Goal: Information Seeking & Learning: Check status

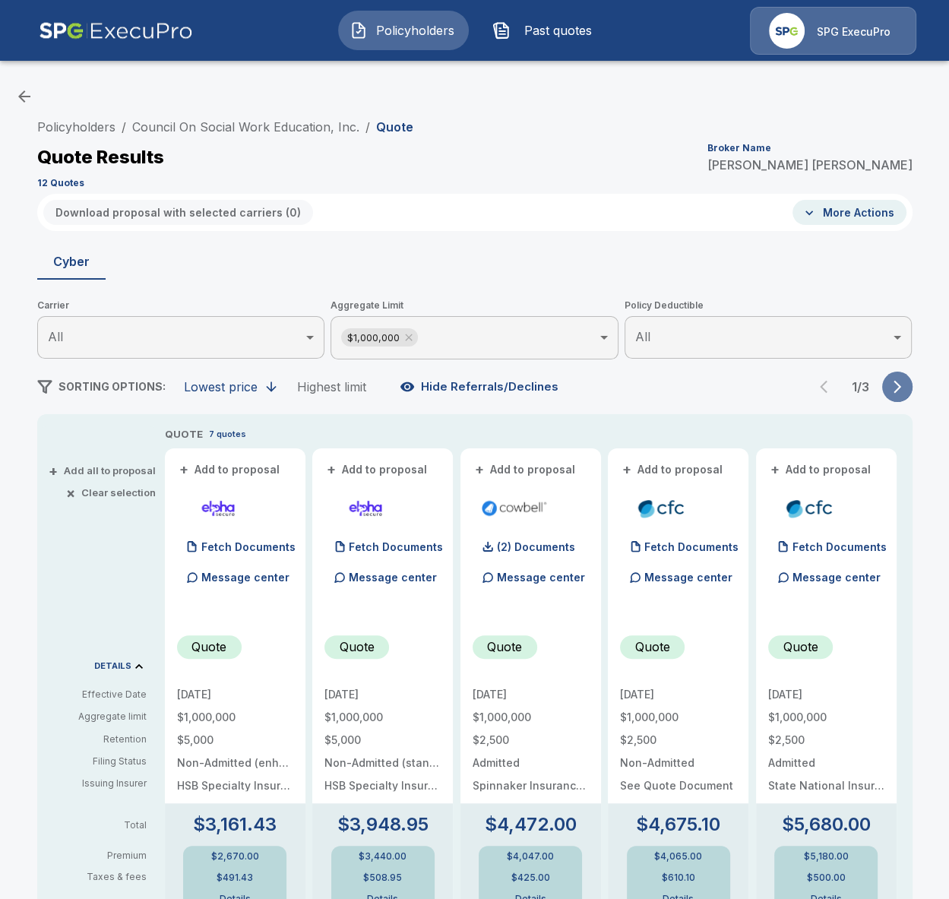
click at [903, 391] on icon "button" at bounding box center [897, 386] width 15 height 15
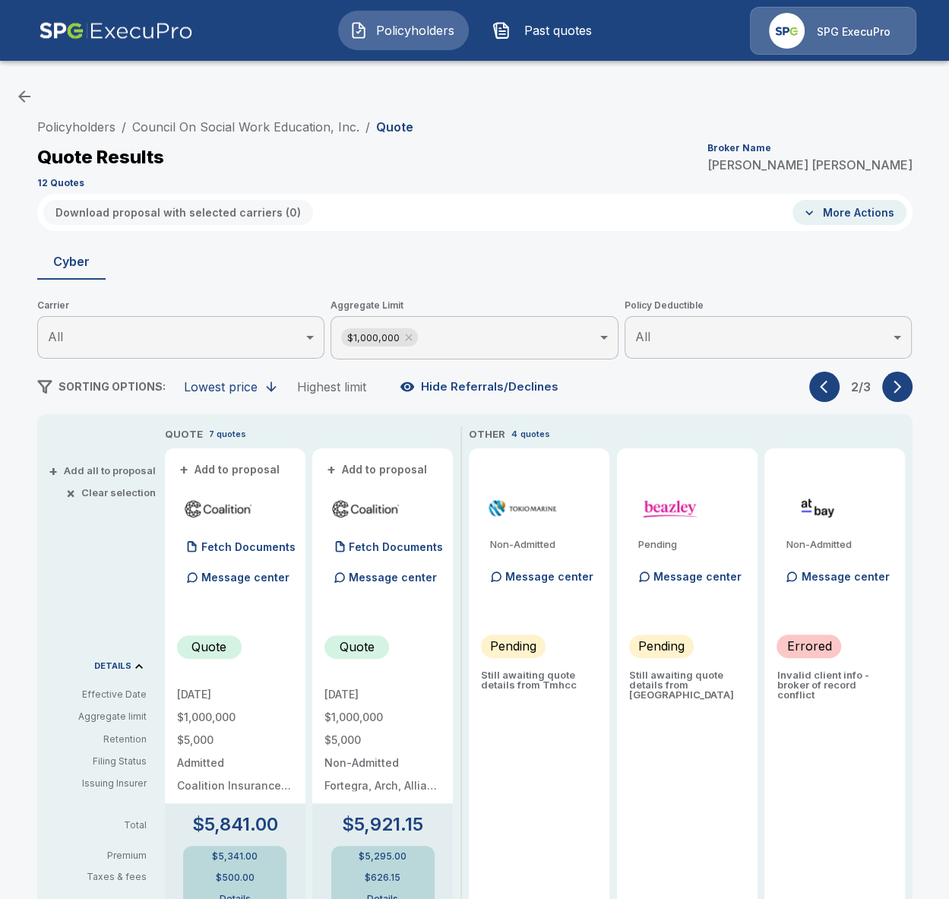
click at [901, 388] on icon "button" at bounding box center [897, 386] width 15 height 15
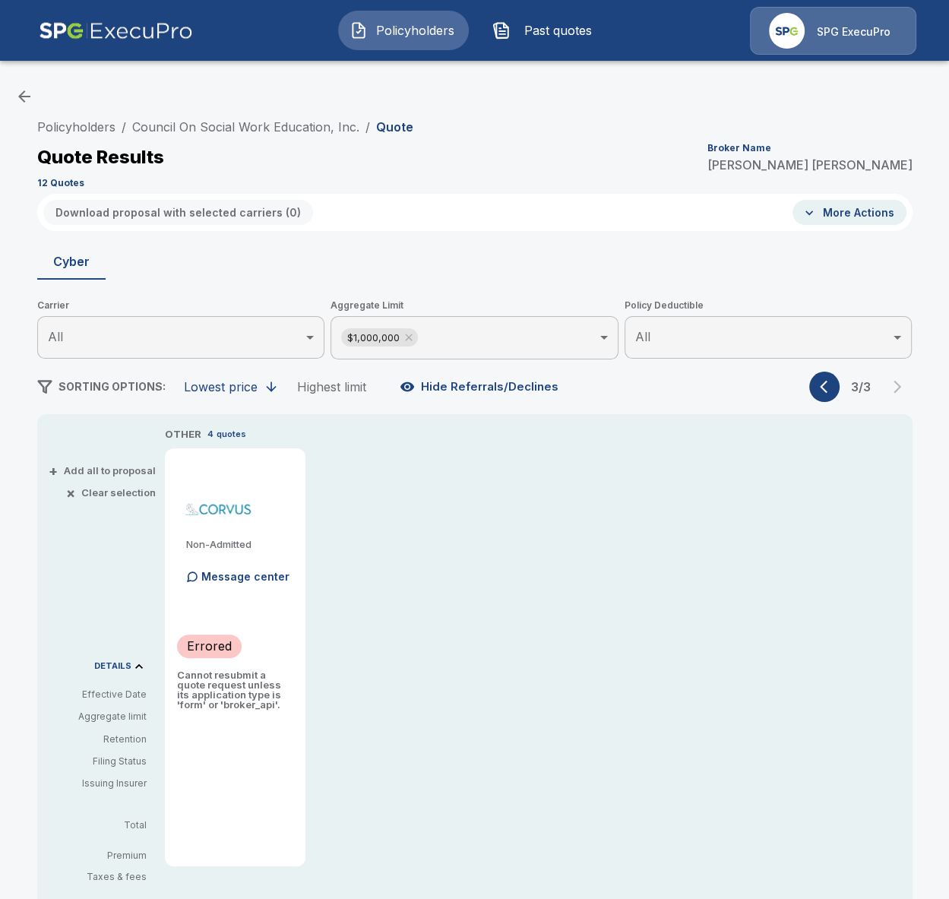
click at [812, 389] on button "button" at bounding box center [824, 387] width 30 height 30
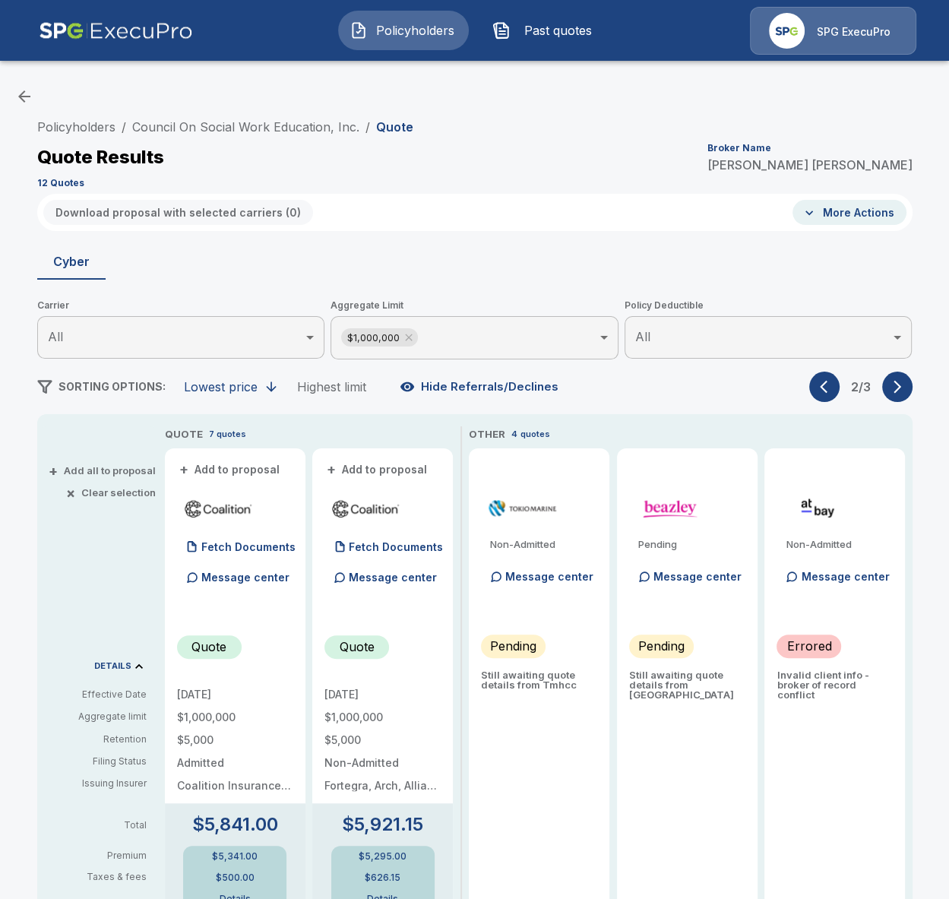
click at [34, 423] on div "Policyholders / Council On Social Work Education, Inc. / Quote Quote Results Br…" at bounding box center [475, 835] width 912 height 1447
click at [887, 394] on button "button" at bounding box center [897, 387] width 30 height 30
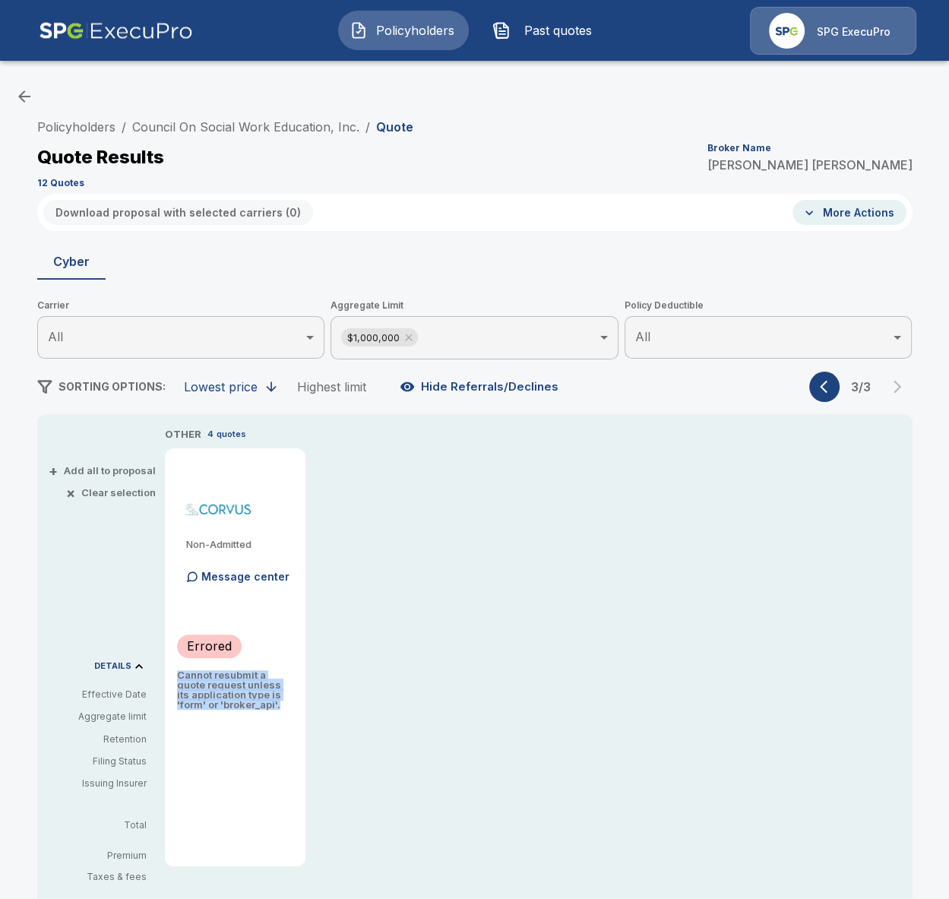
drag, startPoint x: 281, startPoint y: 707, endPoint x: 175, endPoint y: 677, distance: 110.4
click at [177, 677] on p "Cannot resubmit a quote request unless its application type is 'form' or 'broke…" at bounding box center [235, 690] width 116 height 40
copy p "Cannot resubmit a quote request unless its application type is 'form' or 'broke…"
click at [213, 686] on p "Cannot resubmit a quote request unless its application type is 'form' or 'broke…" at bounding box center [235, 690] width 116 height 40
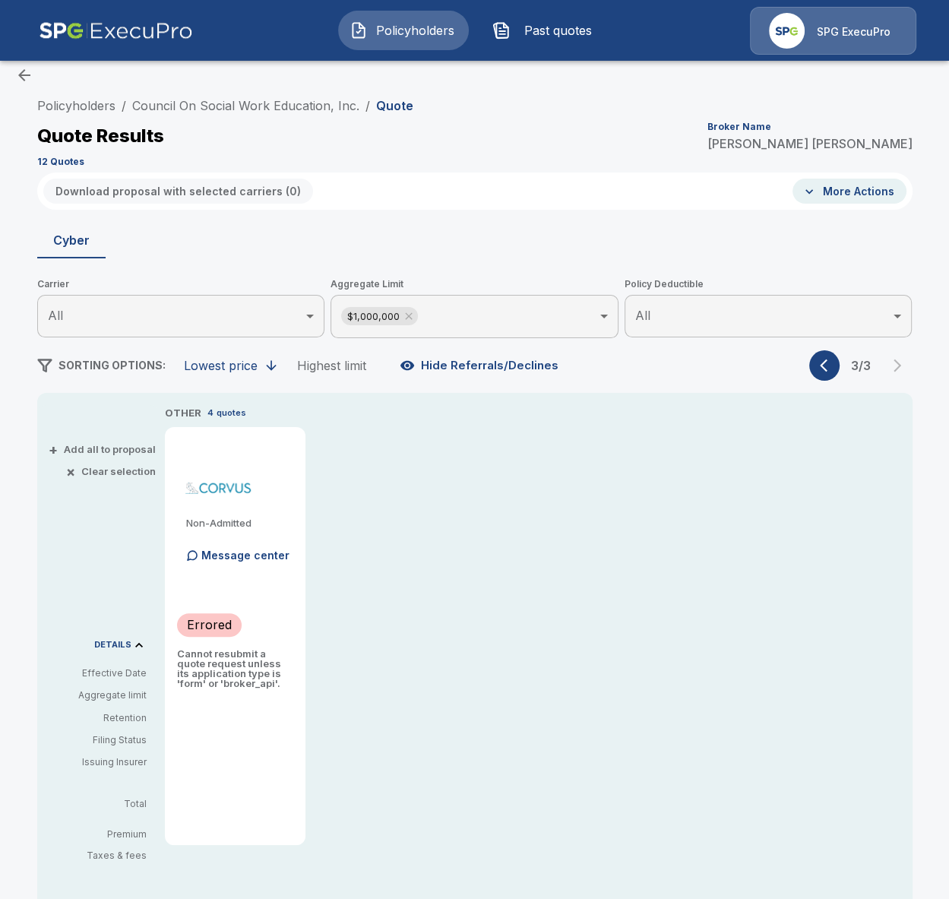
scroll to position [20, 0]
click at [244, 114] on link "Council On Social Work Education, Inc." at bounding box center [245, 107] width 227 height 15
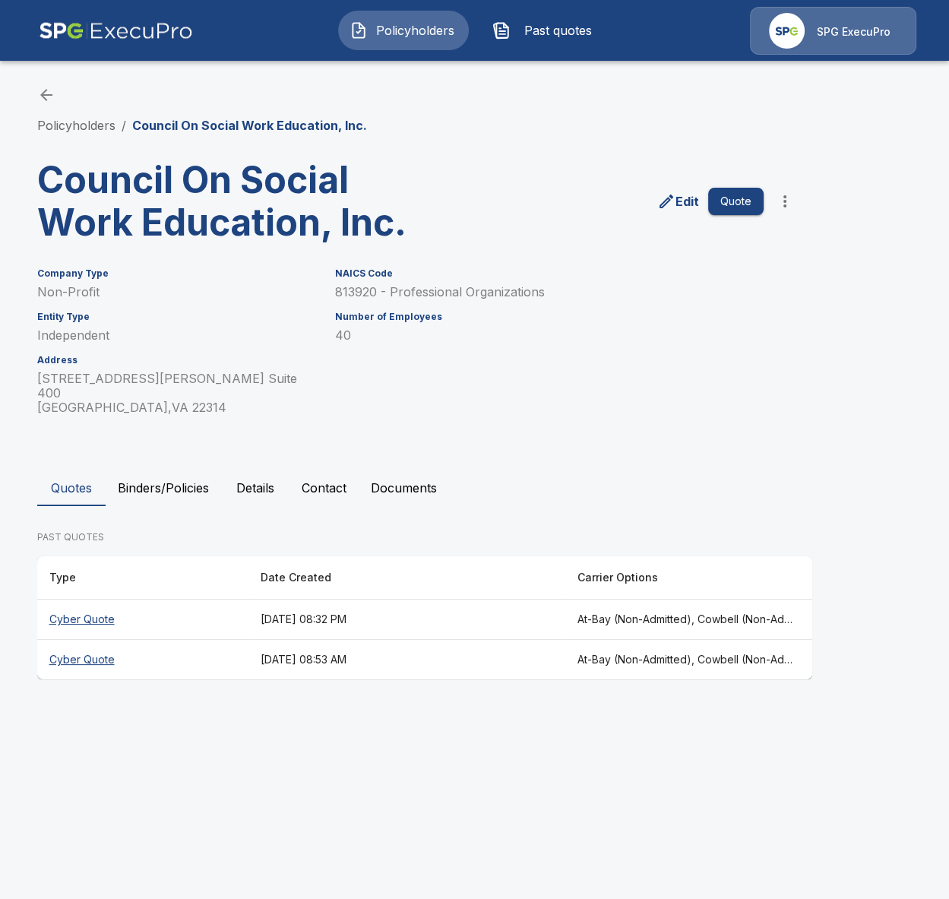
click at [559, 644] on th "September 2, 2025 at 08:53 AM" at bounding box center [406, 660] width 317 height 40
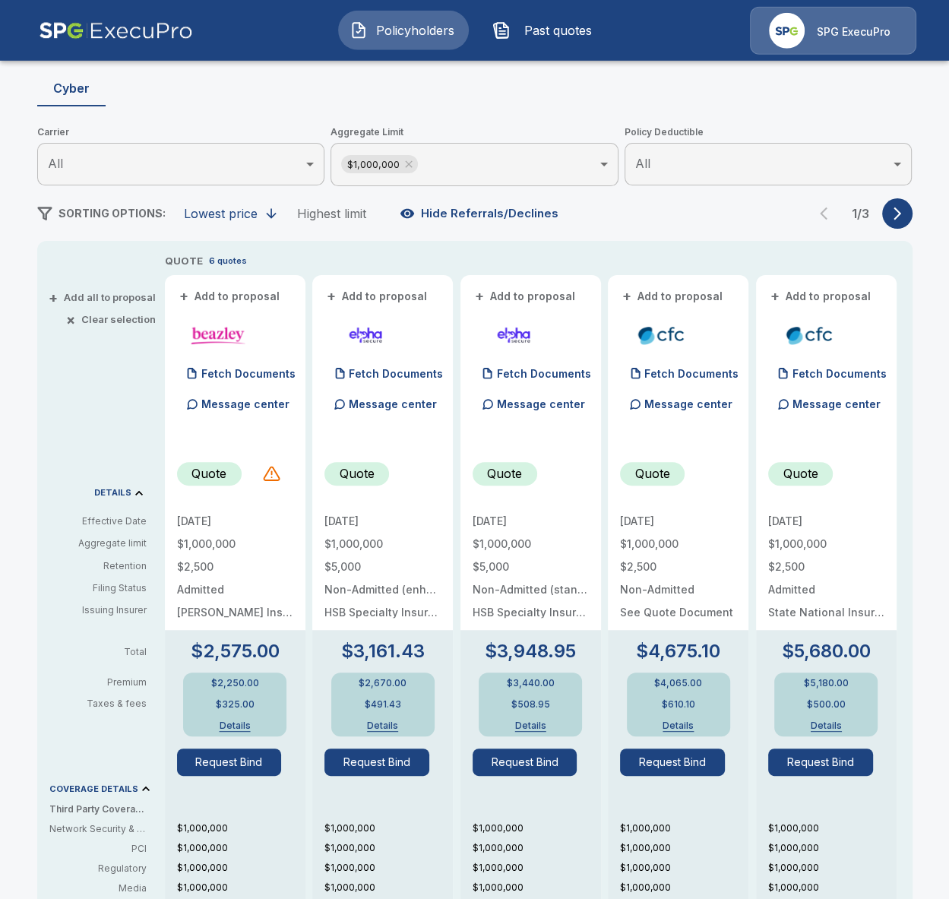
scroll to position [175, 0]
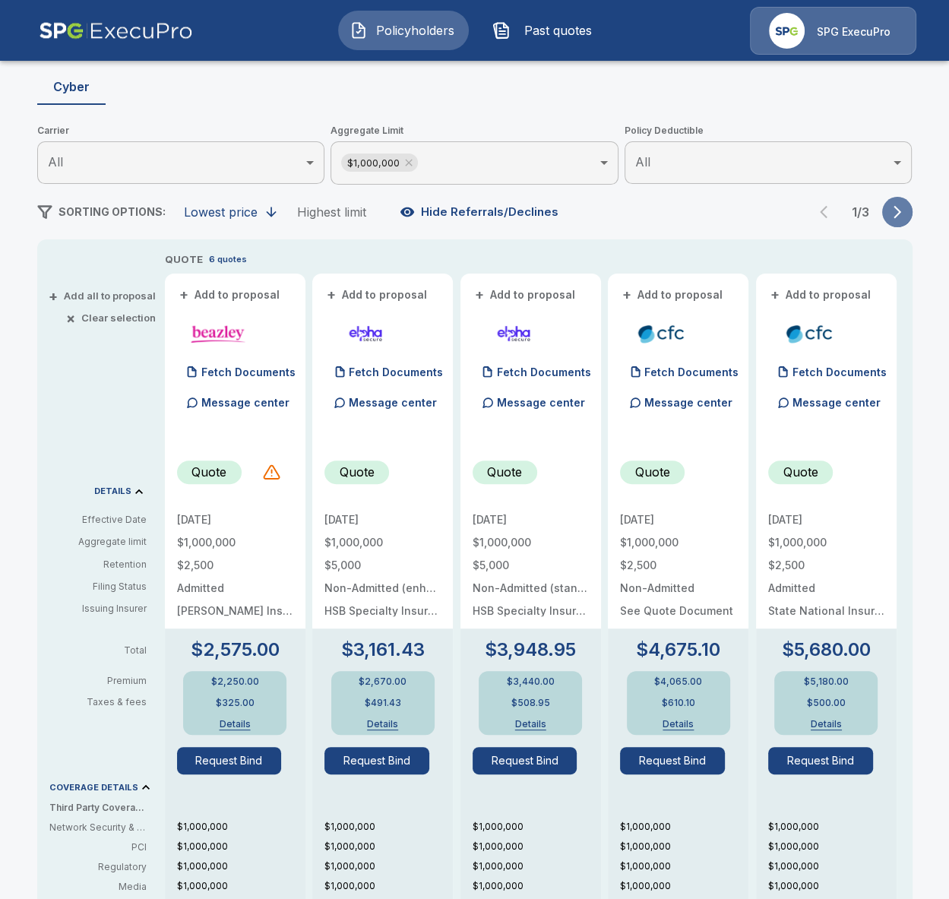
click at [891, 198] on button "button" at bounding box center [897, 212] width 30 height 30
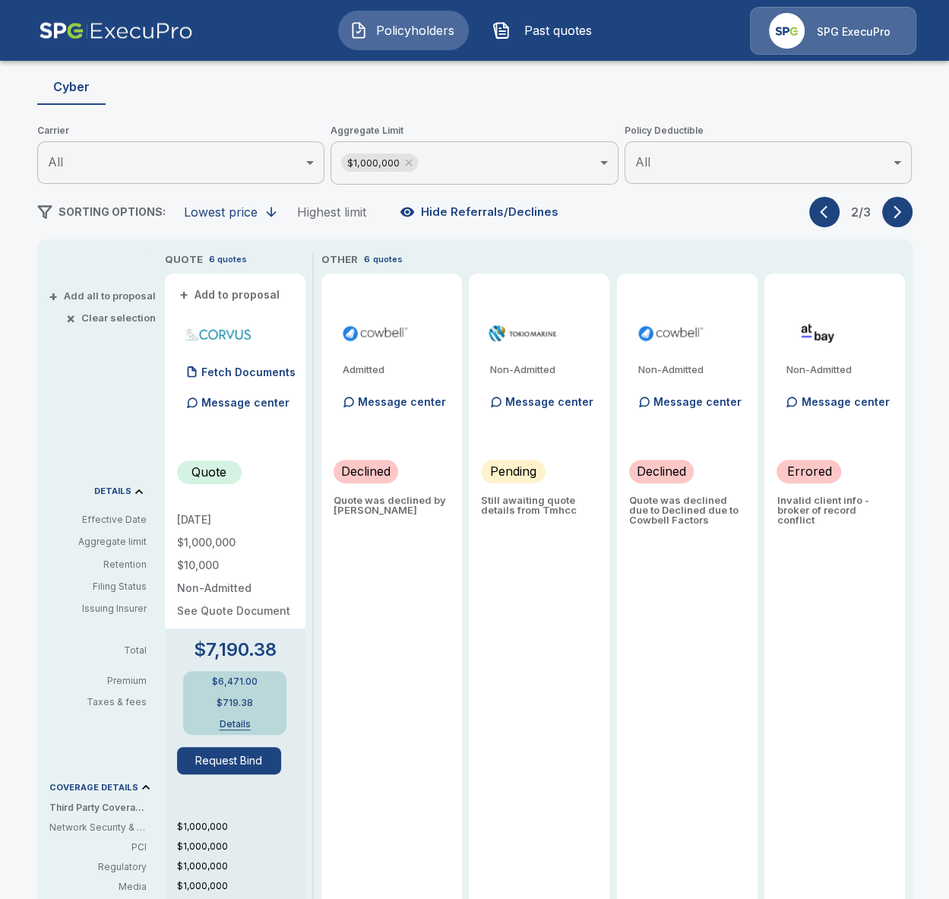
click at [891, 198] on button "button" at bounding box center [897, 212] width 30 height 30
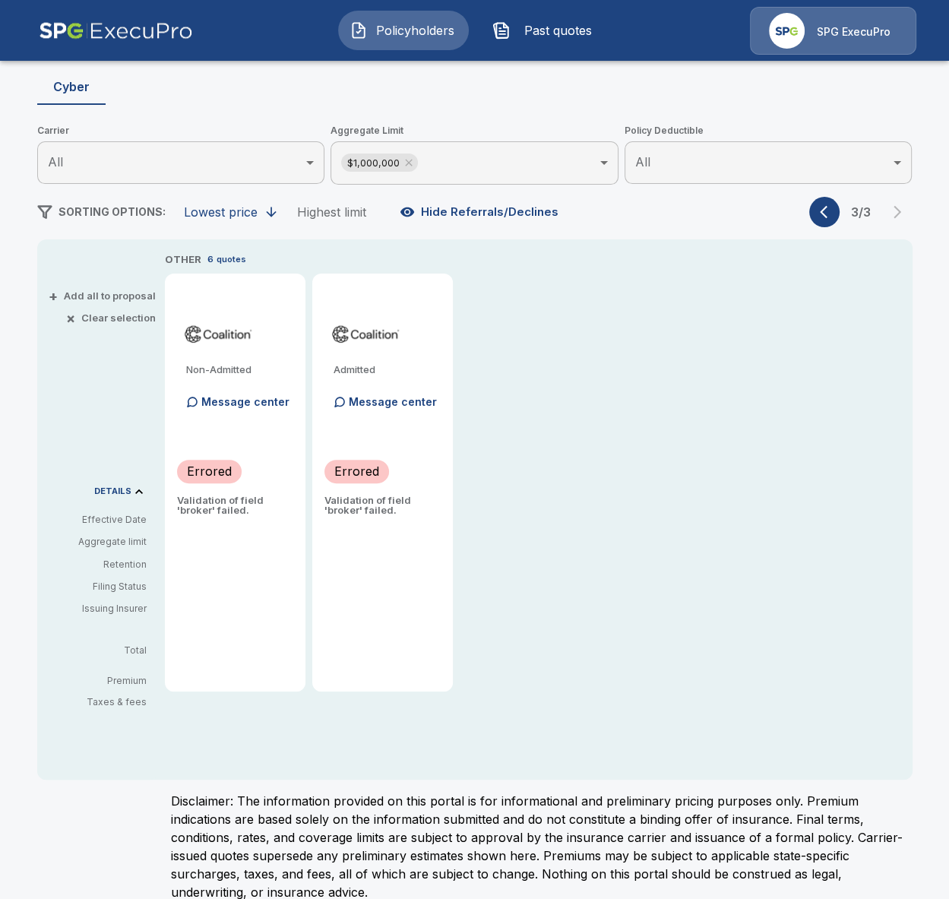
click at [812, 226] on div "3 / 3" at bounding box center [860, 212] width 103 height 30
click at [821, 214] on icon "button" at bounding box center [827, 211] width 15 height 15
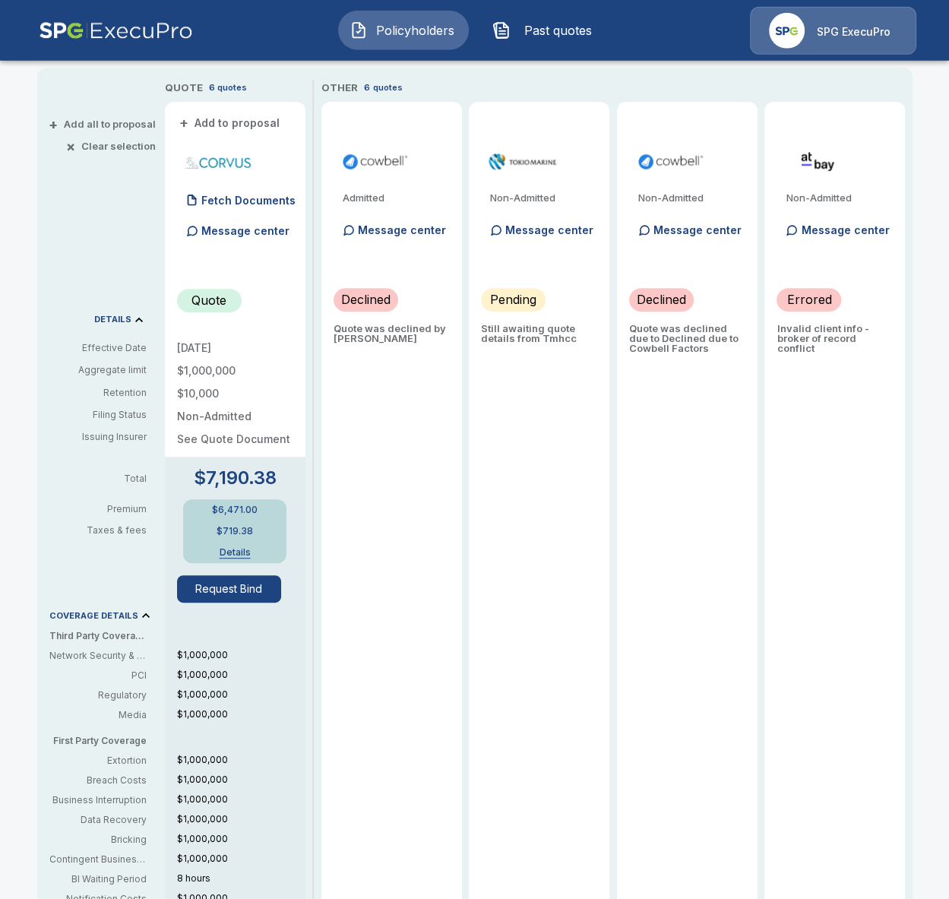
scroll to position [350, 0]
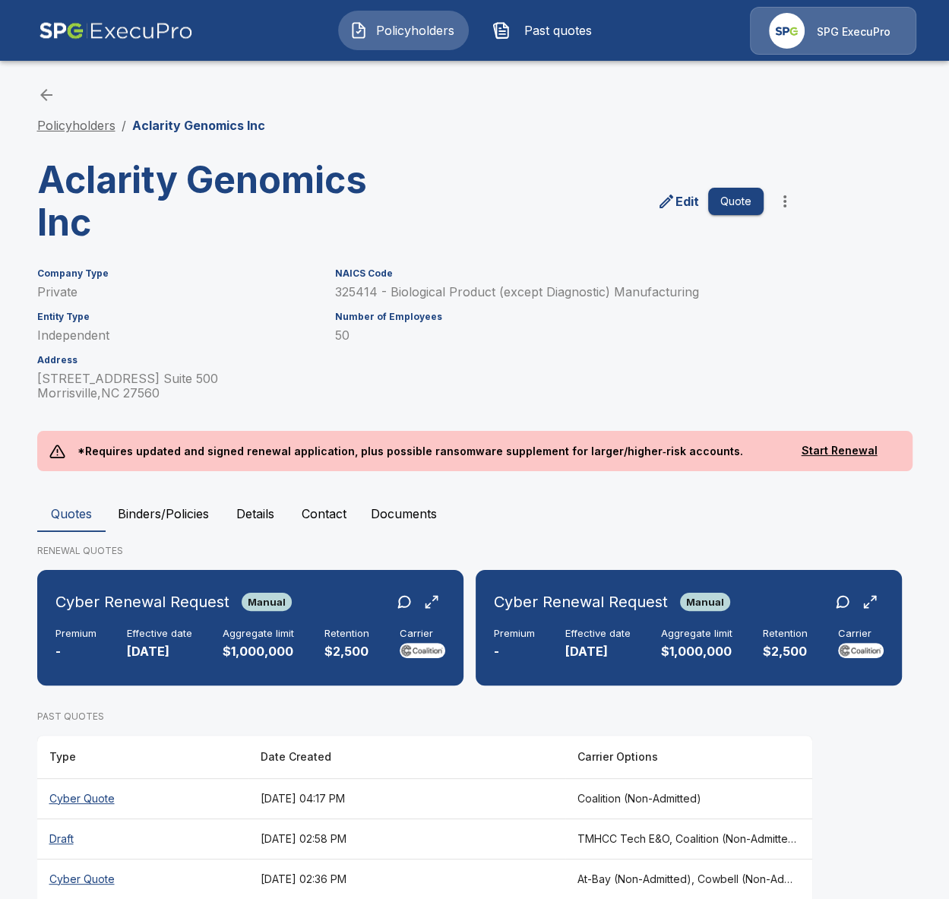
click at [96, 126] on link "Policyholders" at bounding box center [76, 125] width 78 height 15
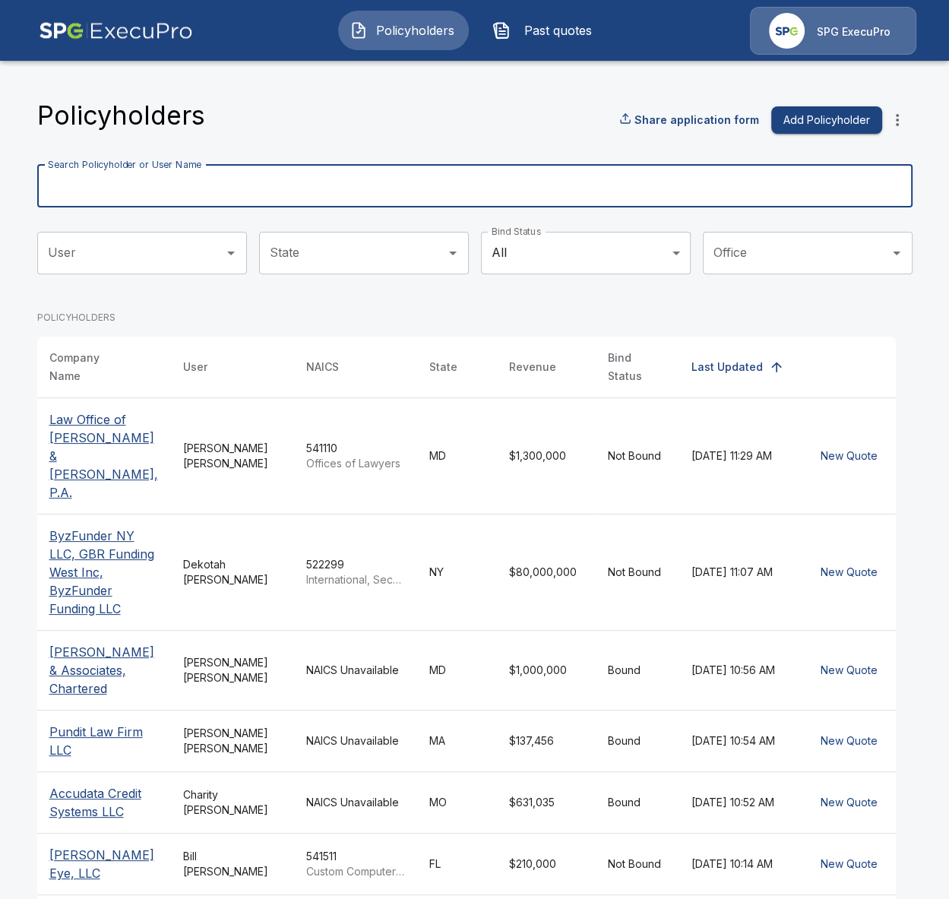
click at [377, 194] on input "Search Policyholder or User Name" at bounding box center [466, 186] width 859 height 43
type input "*****"
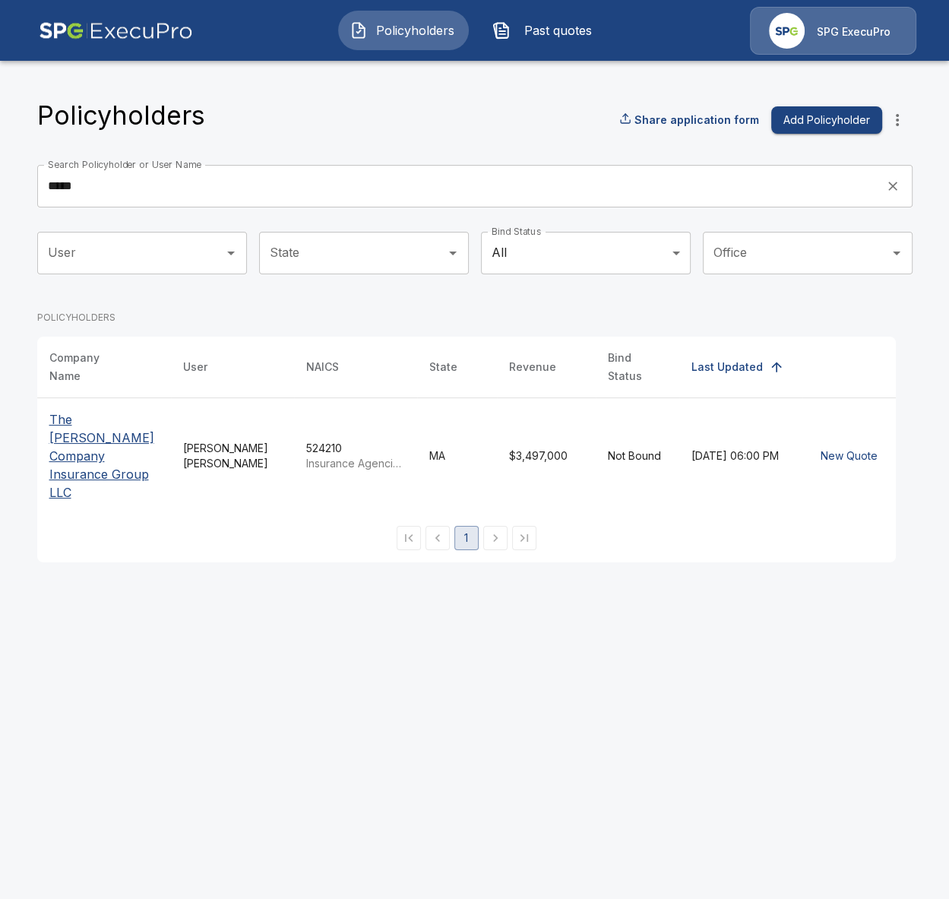
click at [84, 449] on p "The Coyle Company Insurance Group LLC" at bounding box center [103, 455] width 109 height 91
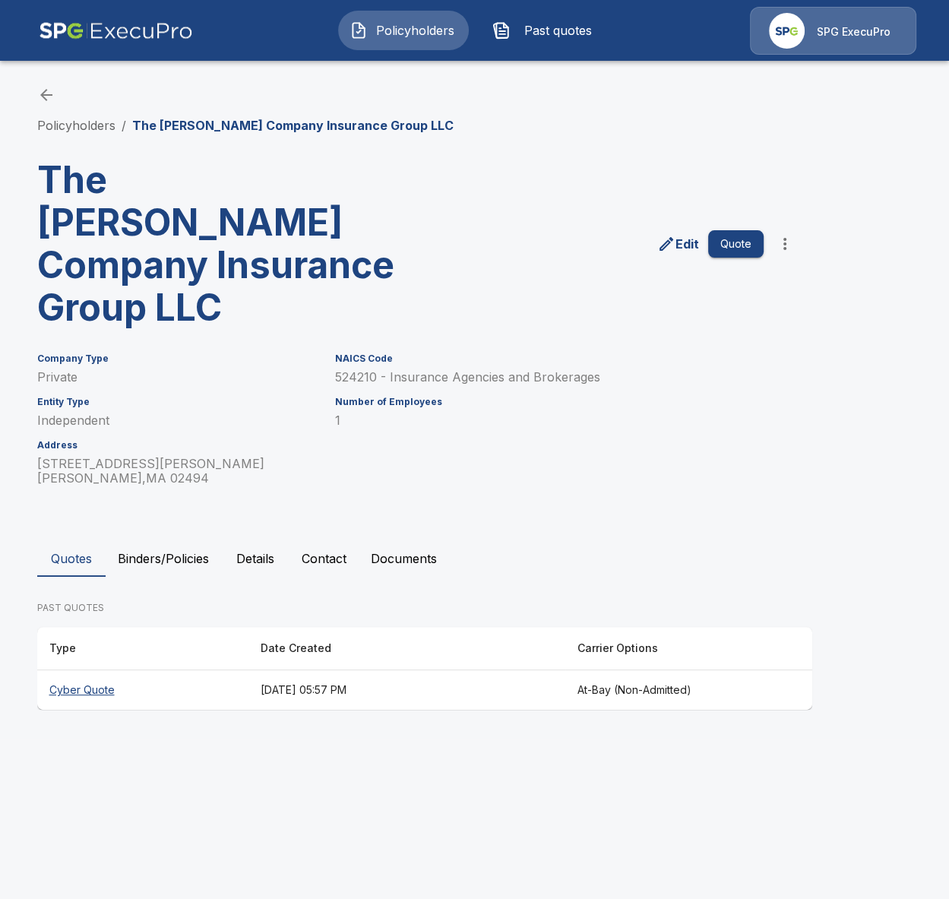
click at [123, 739] on html "Policyholders Past quotes SPG ExecuPro Policyholders / The [PERSON_NAME] Compan…" at bounding box center [474, 369] width 949 height 739
click at [125, 540] on button "Binders/Policies" at bounding box center [163, 558] width 115 height 36
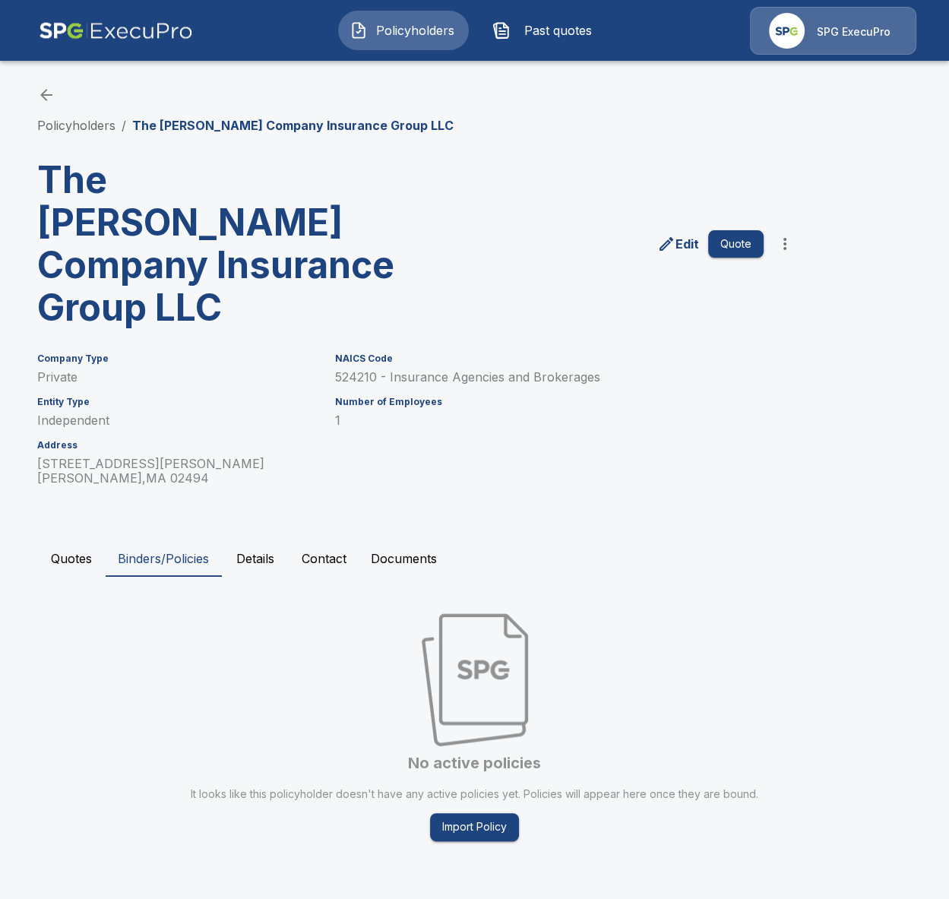
click at [77, 540] on button "Quotes" at bounding box center [71, 558] width 68 height 36
